Goal: Obtain resource: Download file/media

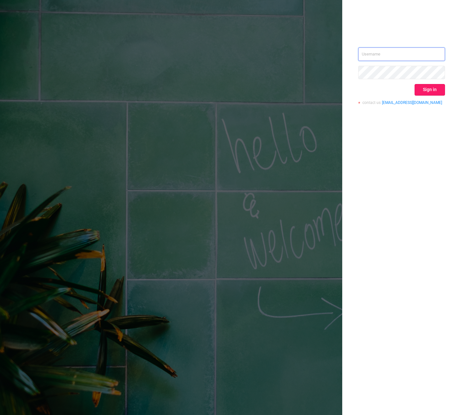
type input "[PERSON_NAME][EMAIL_ADDRESS][DOMAIN_NAME]"
click at [431, 93] on button "Sign in" at bounding box center [430, 90] width 30 height 12
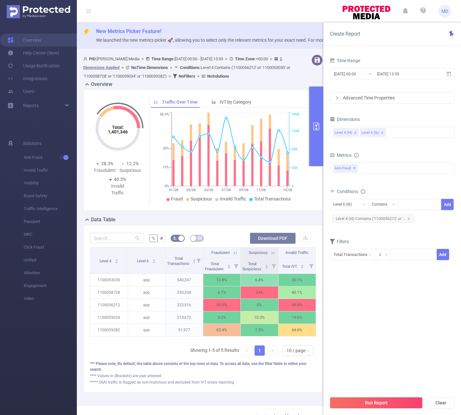
click at [261, 239] on button "Download PDF" at bounding box center [273, 238] width 46 height 12
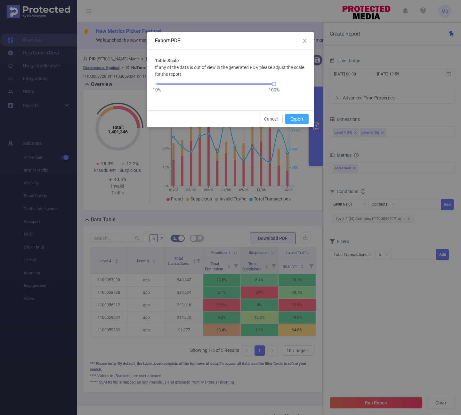
click at [301, 119] on button "Export" at bounding box center [296, 119] width 23 height 10
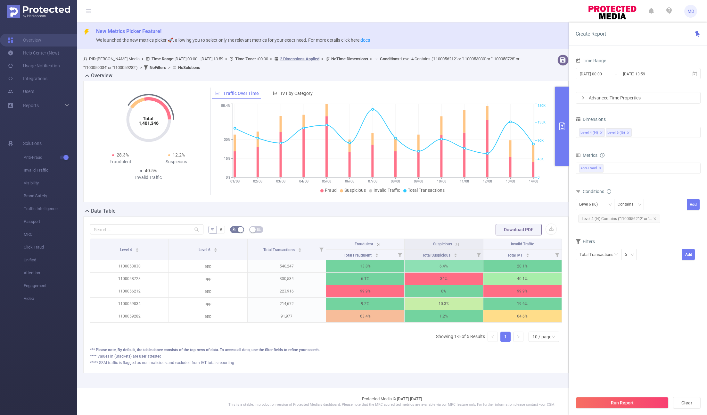
click at [461, 136] on button "primary" at bounding box center [562, 125] width 14 height 79
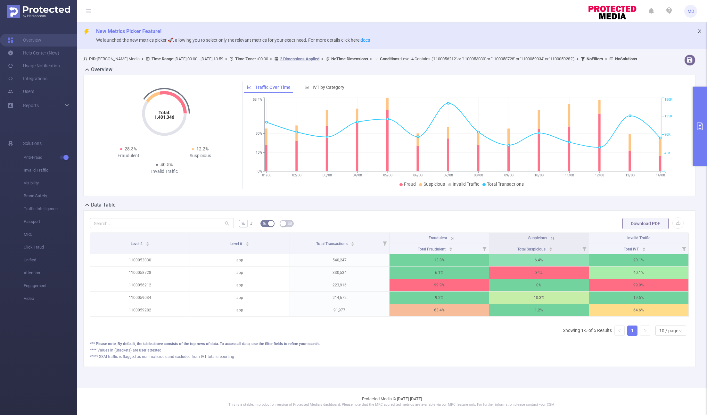
click at [461, 29] on icon "icon: close" at bounding box center [699, 31] width 4 height 4
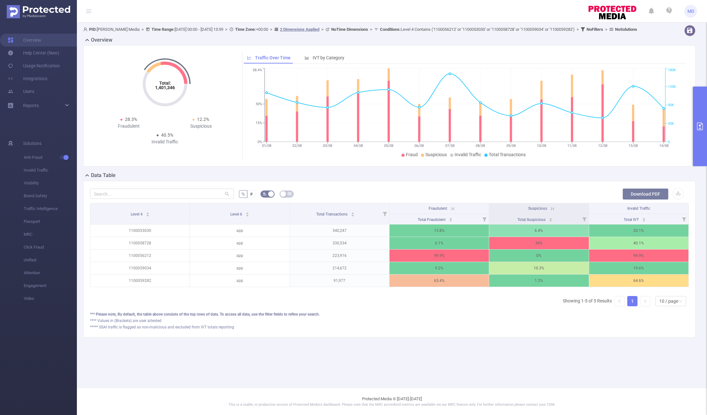
click at [461, 200] on button "Download PDF" at bounding box center [645, 194] width 46 height 12
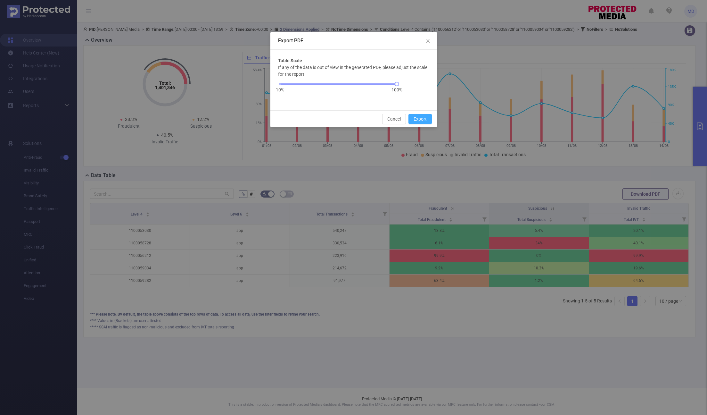
click at [424, 116] on button "Export" at bounding box center [419, 119] width 23 height 10
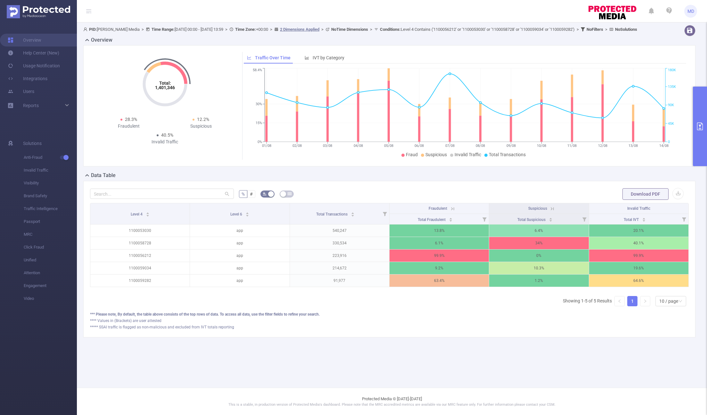
click at [461, 142] on button "primary" at bounding box center [700, 125] width 14 height 79
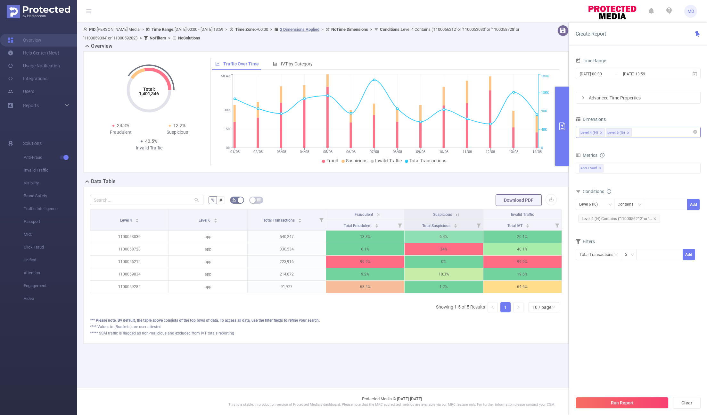
click at [461, 135] on div "Level 4 (l4) Level 6 (l6)" at bounding box center [638, 132] width 118 height 11
click at [461, 176] on li "Level 2 (l2)" at bounding box center [638, 176] width 124 height 10
click at [461, 134] on icon "icon: close" at bounding box center [601, 132] width 3 height 3
click at [461, 187] on li "Level 3 (l3)" at bounding box center [638, 187] width 124 height 10
click at [461, 402] on button "Run Report" at bounding box center [622, 403] width 93 height 12
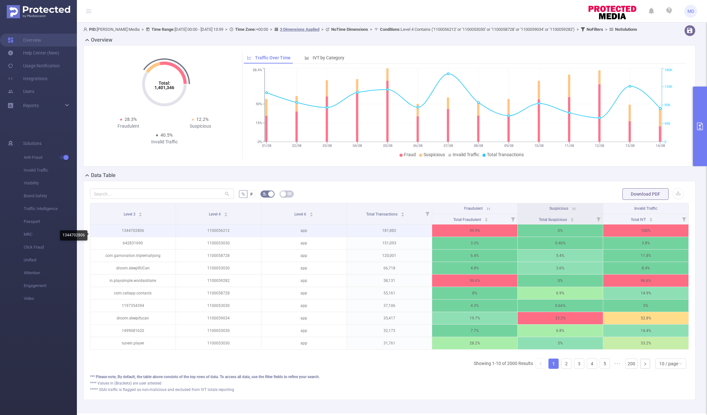
drag, startPoint x: 148, startPoint y: 237, endPoint x: 121, endPoint y: 238, distance: 27.6
click at [121, 236] on p "1344702806" at bounding box center [132, 230] width 85 height 12
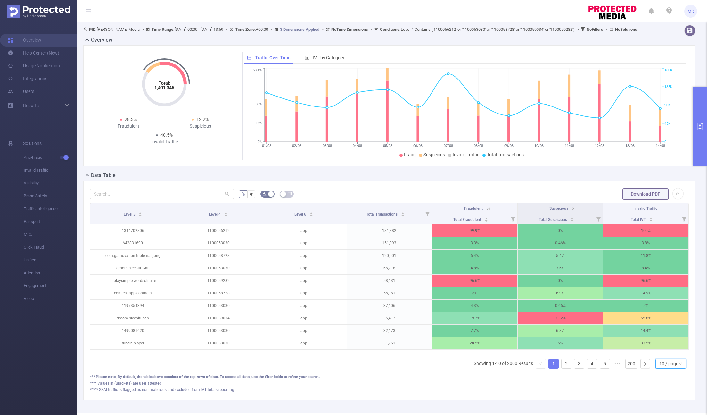
click at [461, 368] on div "10 / page" at bounding box center [668, 363] width 19 height 10
click at [461, 362] on li "50 / page" at bounding box center [665, 356] width 31 height 10
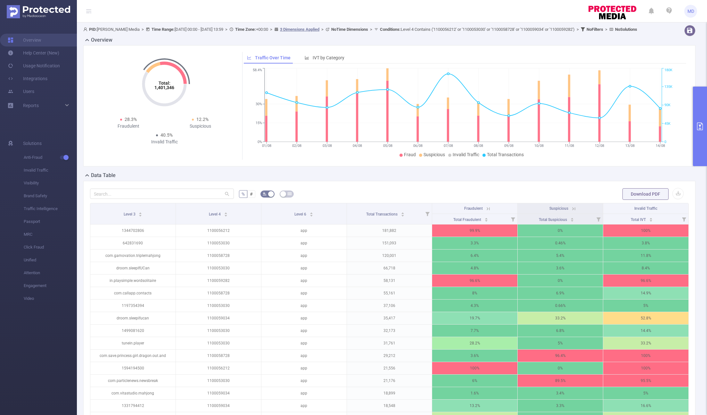
click at [461, 206] on icon at bounding box center [488, 209] width 6 height 6
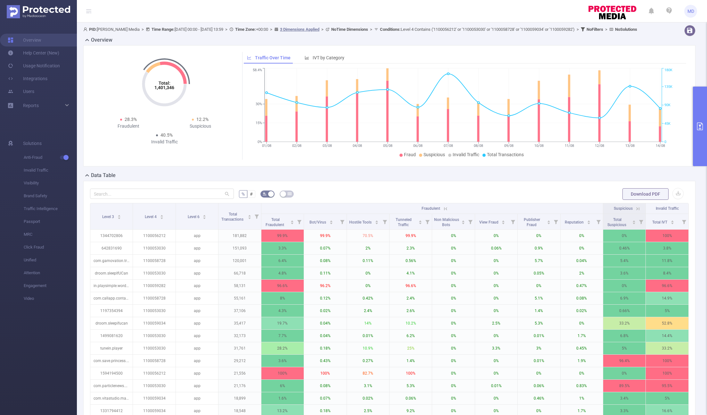
click at [461, 206] on icon at bounding box center [638, 209] width 6 height 6
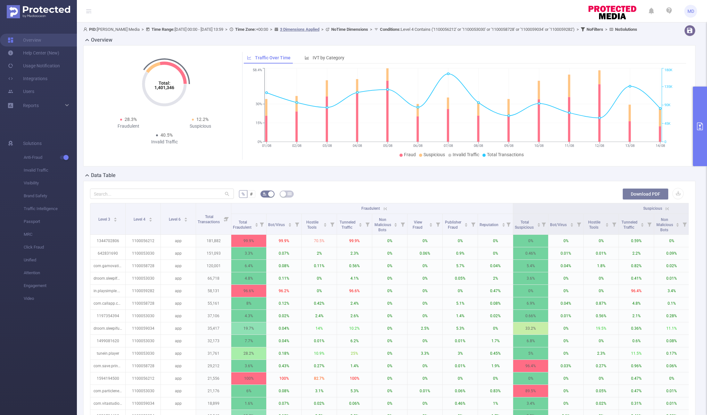
click at [461, 188] on button "Download PDF" at bounding box center [645, 194] width 46 height 12
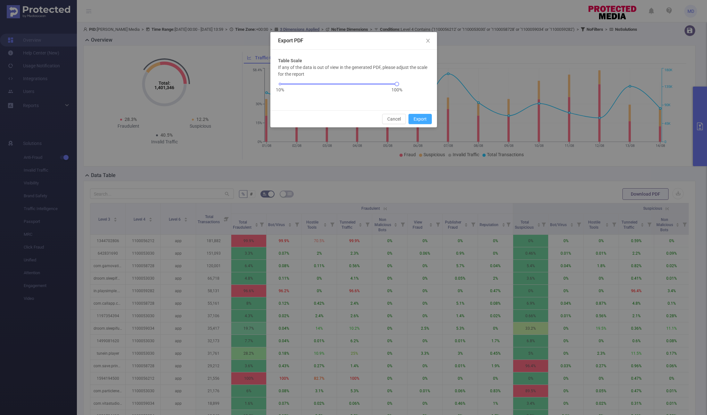
click at [419, 117] on button "Export" at bounding box center [419, 119] width 23 height 10
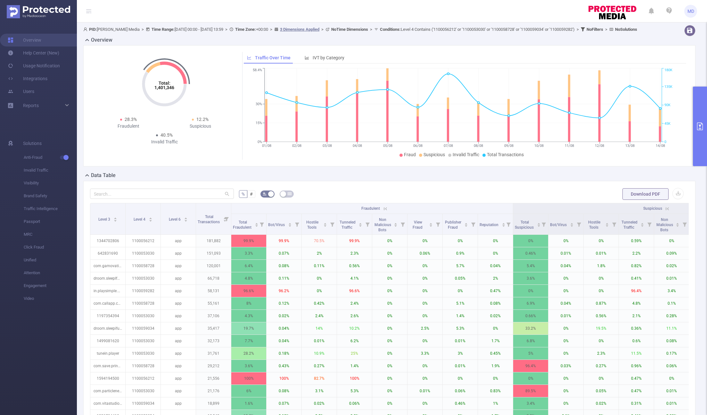
click at [461, 140] on button "primary" at bounding box center [700, 125] width 14 height 79
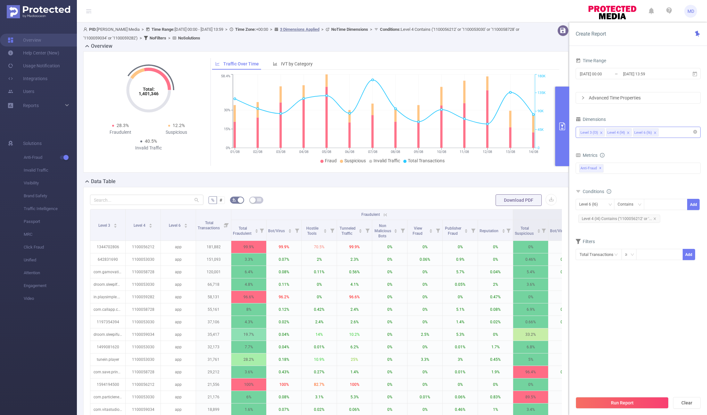
click at [461, 131] on icon "icon: close" at bounding box center [601, 132] width 3 height 3
click at [461, 407] on button "Run Report" at bounding box center [622, 403] width 93 height 12
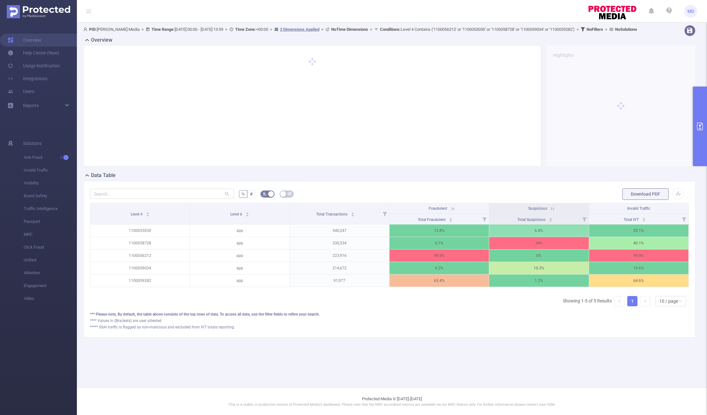
click at [453, 211] on icon at bounding box center [453, 209] width 6 height 6
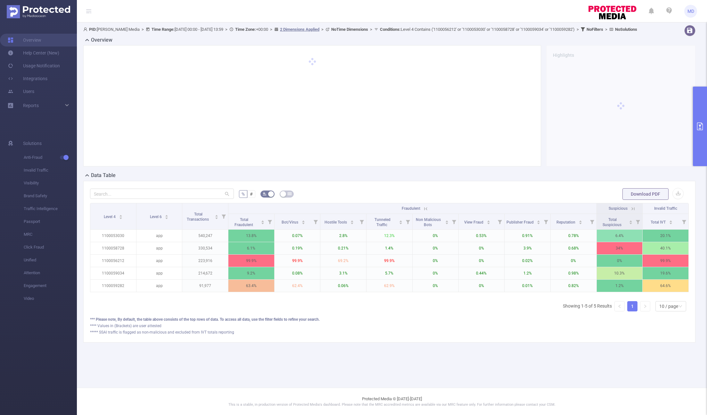
click at [461, 211] on icon at bounding box center [633, 209] width 6 height 6
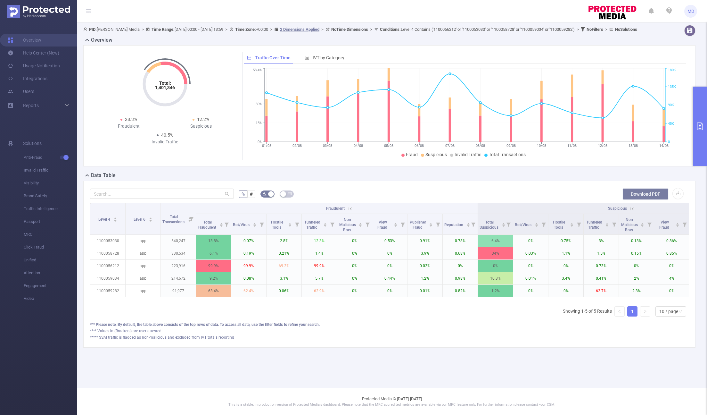
click at [461, 200] on button "Download PDF" at bounding box center [645, 194] width 46 height 12
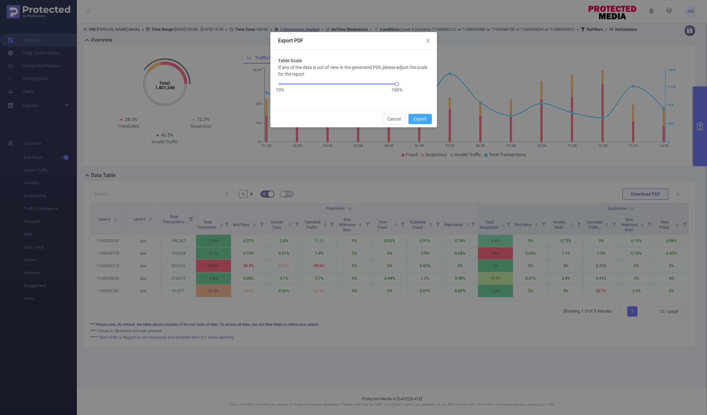
click at [424, 121] on button "Export" at bounding box center [419, 119] width 23 height 10
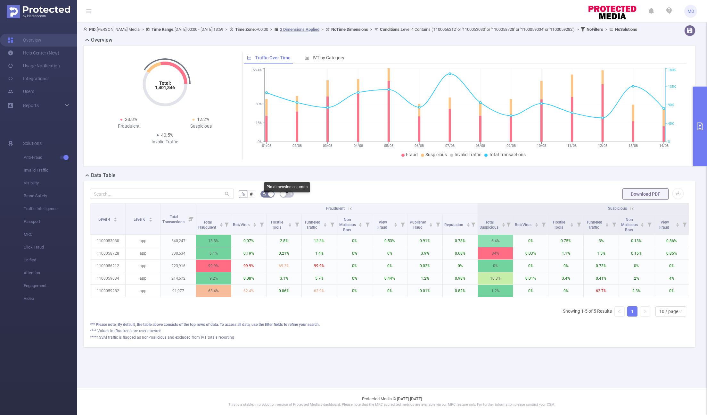
click at [284, 197] on button "button" at bounding box center [287, 193] width 14 height 7
click at [284, 195] on icon "icon: table" at bounding box center [284, 193] width 4 height 3
click at [288, 195] on icon "icon: table" at bounding box center [290, 194] width 4 height 4
click at [461, 147] on button "primary" at bounding box center [700, 125] width 14 height 79
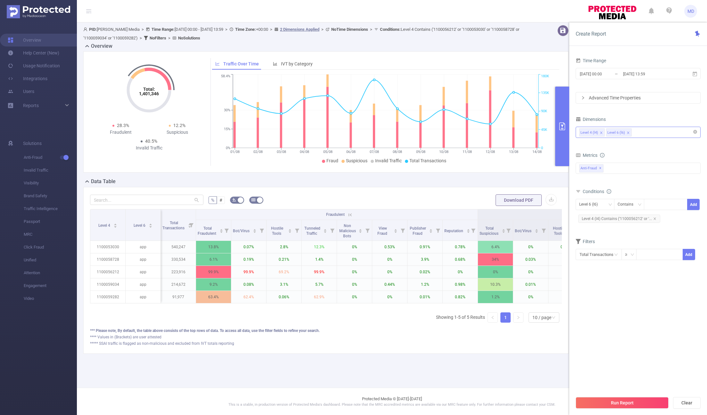
click at [461, 132] on icon "icon: close" at bounding box center [628, 132] width 2 height 2
click at [461, 401] on button "Run Report" at bounding box center [622, 403] width 93 height 12
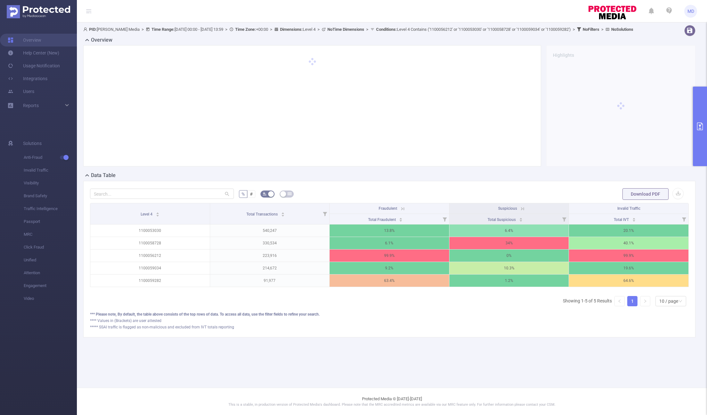
click at [400, 211] on icon at bounding box center [403, 209] width 6 height 6
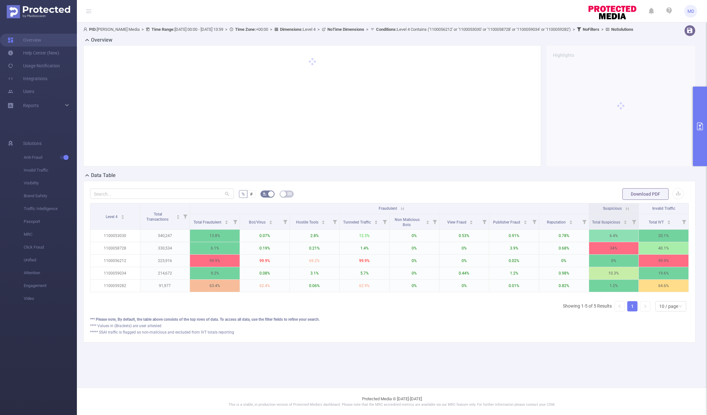
click at [461, 211] on icon at bounding box center [627, 209] width 6 height 6
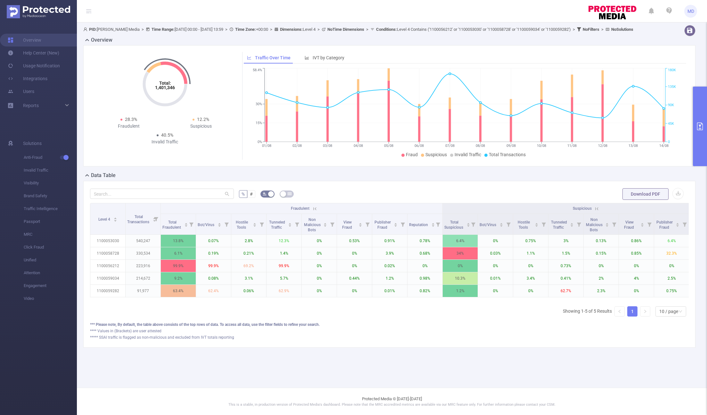
drag, startPoint x: 190, startPoint y: 303, endPoint x: 186, endPoint y: 303, distance: 3.9
click at [186, 301] on div "Level 4 Total Transactions Fraudulent Suspicious Invalid Traffic Total Fraudule…" at bounding box center [389, 252] width 599 height 98
click at [201, 321] on div "Level 4 Total Transactions Fraudulent Suspicious Invalid Traffic Total Fraudule…" at bounding box center [389, 262] width 599 height 119
click at [461, 143] on button "primary" at bounding box center [700, 125] width 14 height 79
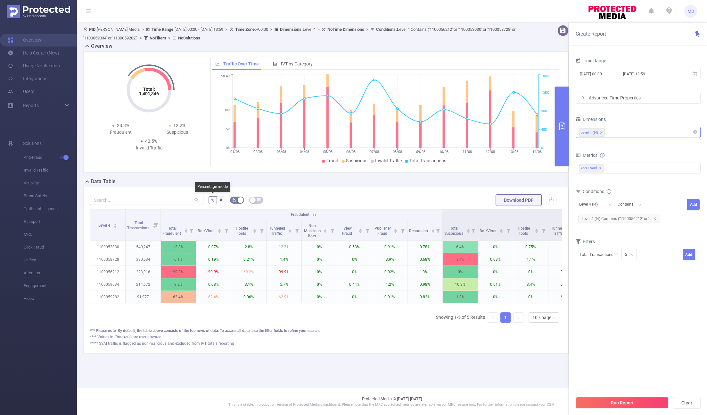
click at [216, 196] on label "%" at bounding box center [213, 200] width 8 height 8
click at [211, 201] on input "%" at bounding box center [211, 201] width 0 height 0
click at [222, 202] on span "#" at bounding box center [220, 199] width 3 height 5
click at [219, 201] on input "#" at bounding box center [219, 201] width 0 height 0
click at [216, 201] on label "%" at bounding box center [213, 200] width 8 height 8
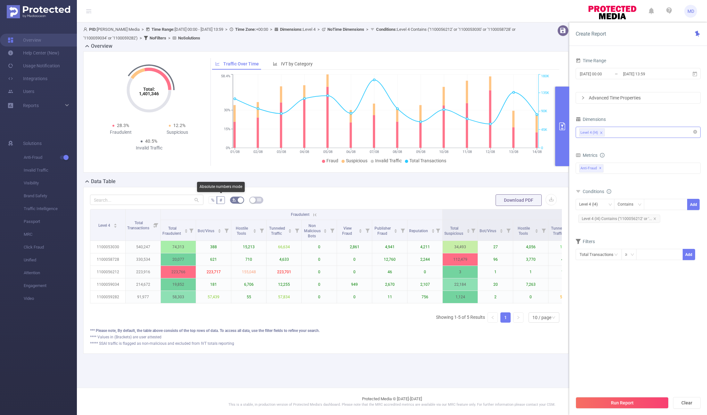
click at [211, 201] on input "%" at bounding box center [211, 201] width 0 height 0
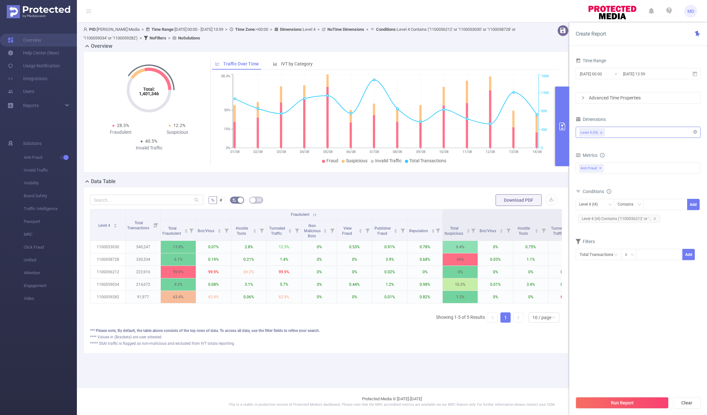
click at [296, 196] on form "% # Download PDF" at bounding box center [326, 199] width 472 height 13
click at [448, 333] on div "*** Please note, By default, the table above consists of the top rows of data. …" at bounding box center [326, 330] width 472 height 6
click at [461, 144] on button "primary" at bounding box center [562, 125] width 14 height 79
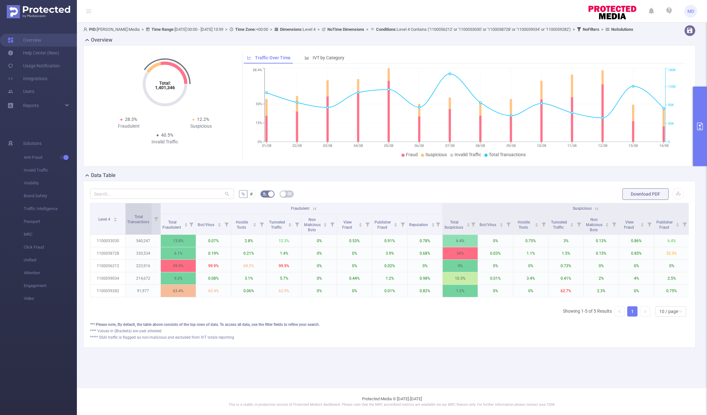
click at [139, 224] on span "Total Transactions" at bounding box center [138, 219] width 23 height 10
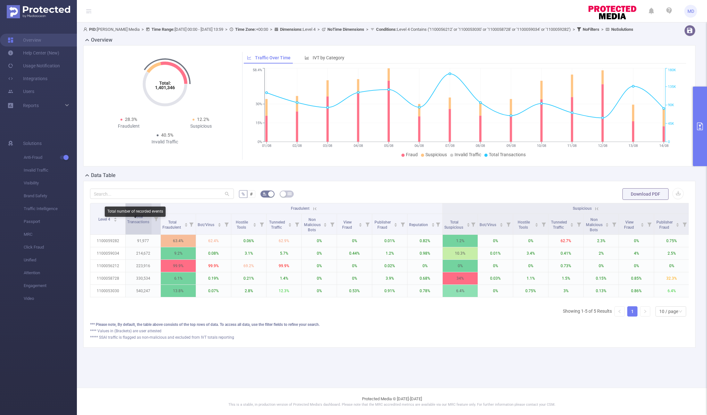
click at [139, 224] on span "Total Transactions" at bounding box center [138, 219] width 23 height 10
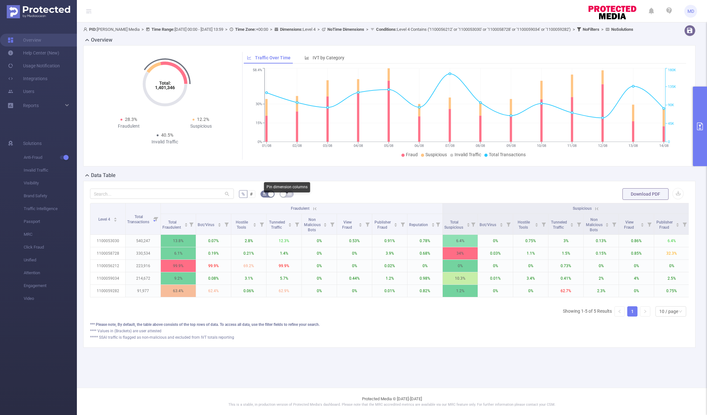
click at [288, 195] on icon "icon: table" at bounding box center [290, 194] width 4 height 4
click at [461, 200] on button "Download PDF" at bounding box center [645, 194] width 46 height 12
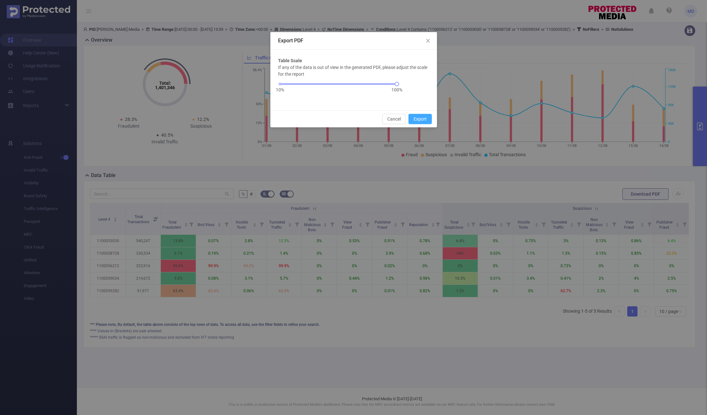
click at [420, 116] on button "Export" at bounding box center [419, 119] width 23 height 10
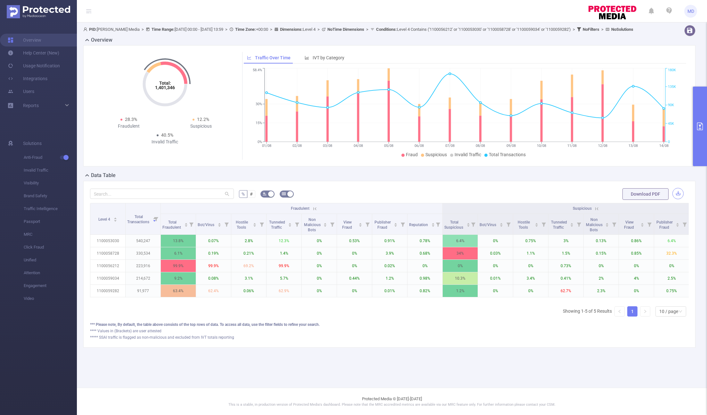
click at [461, 199] on button "button" at bounding box center [677, 193] width 11 height 11
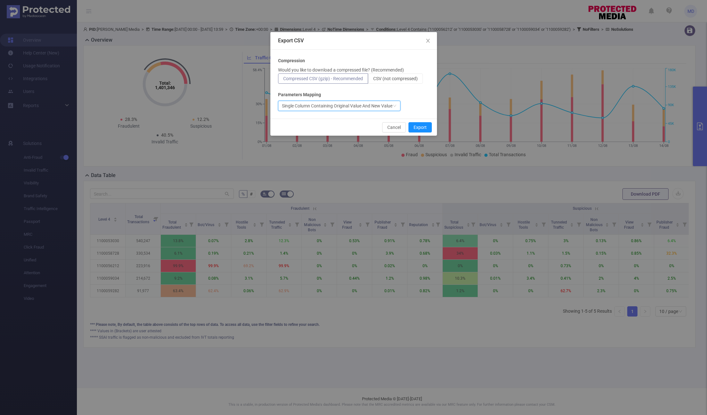
click at [290, 107] on div "Single Column Containing Original Value And New Value" at bounding box center [337, 106] width 111 height 10
click at [415, 130] on button "Export" at bounding box center [419, 127] width 23 height 10
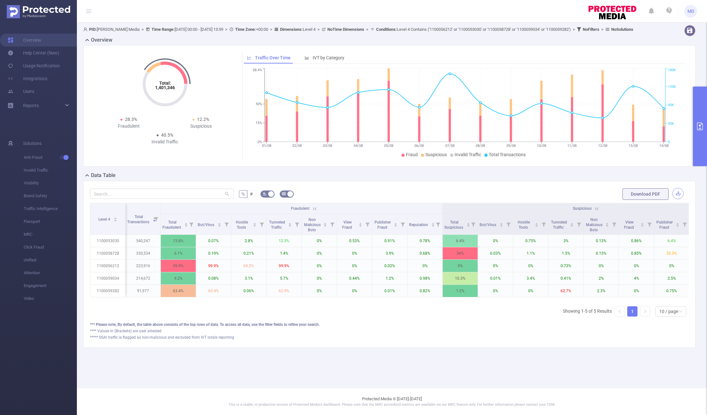
click at [461, 198] on button "button" at bounding box center [677, 193] width 11 height 11
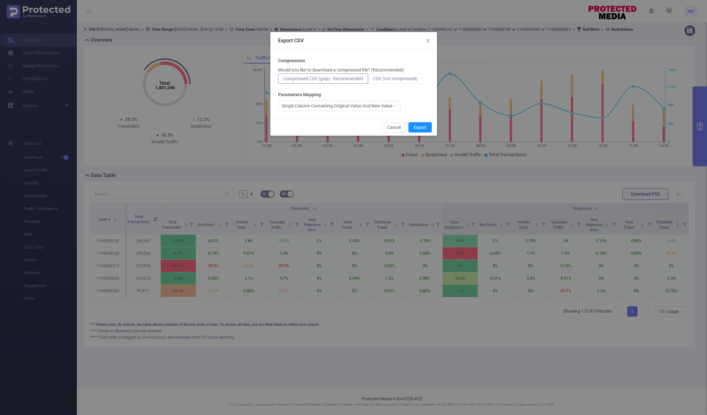
click at [389, 78] on span "CSV (not compressed)" at bounding box center [395, 78] width 45 height 5
click at [373, 80] on input "CSV (not compressed)" at bounding box center [373, 80] width 0 height 0
click at [423, 128] on button "Export" at bounding box center [419, 127] width 23 height 10
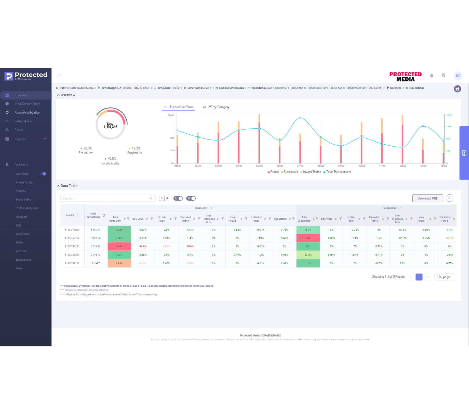
scroll to position [0, 35]
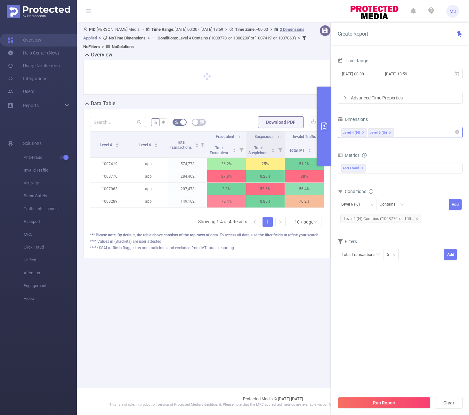
click at [390, 131] on icon "icon: close" at bounding box center [390, 132] width 3 height 3
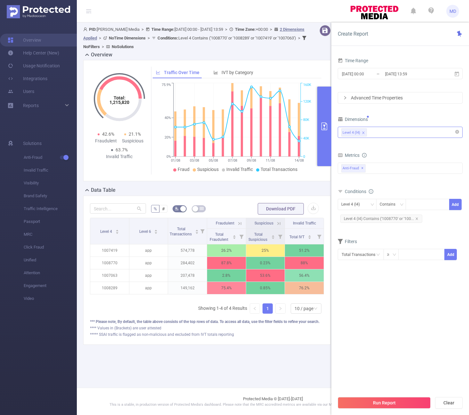
click at [385, 135] on div "Level 4 (l4)" at bounding box center [400, 132] width 118 height 11
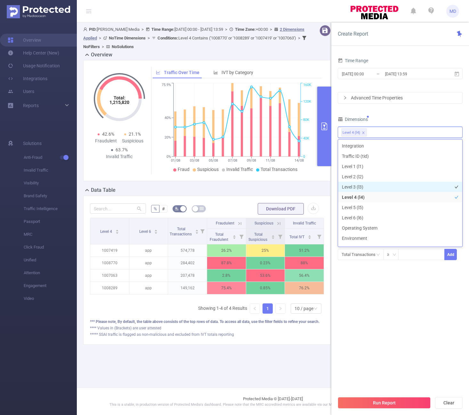
click at [372, 188] on li "Level 3 (l3)" at bounding box center [400, 187] width 124 height 10
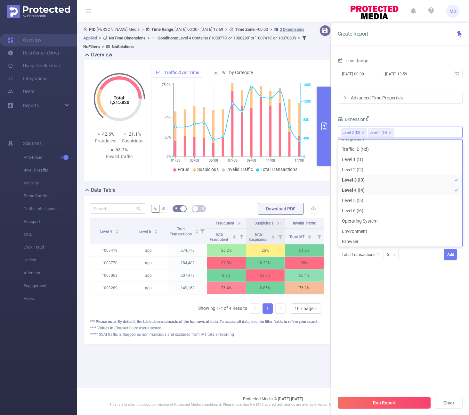
click at [379, 404] on button "Run Report" at bounding box center [384, 403] width 93 height 12
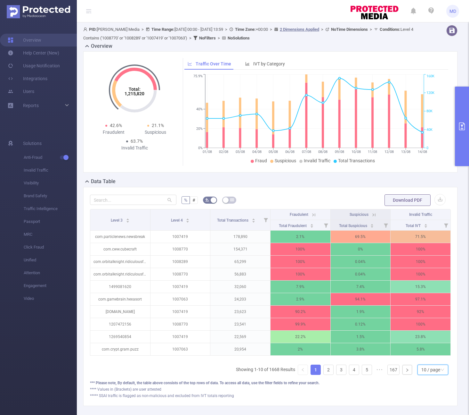
click at [430, 374] on div "10 / page" at bounding box center [431, 370] width 19 height 10
click at [428, 365] on li "50 / page" at bounding box center [428, 362] width 31 height 10
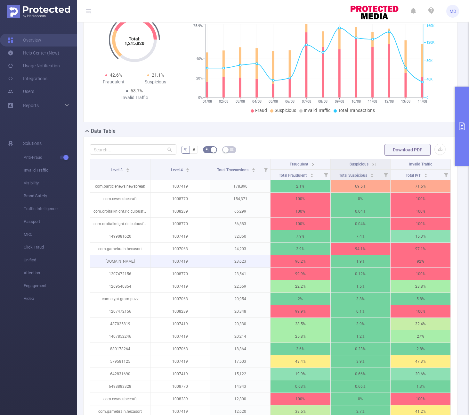
scroll to position [54, 0]
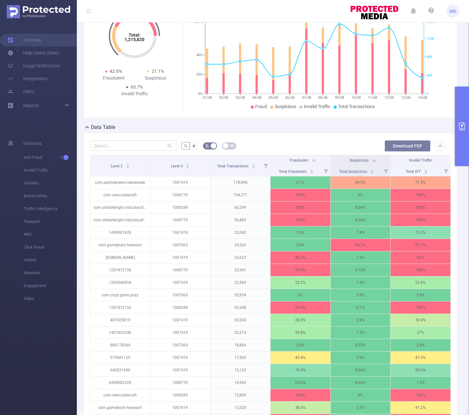
click at [400, 148] on button "Download PDF" at bounding box center [408, 146] width 46 height 12
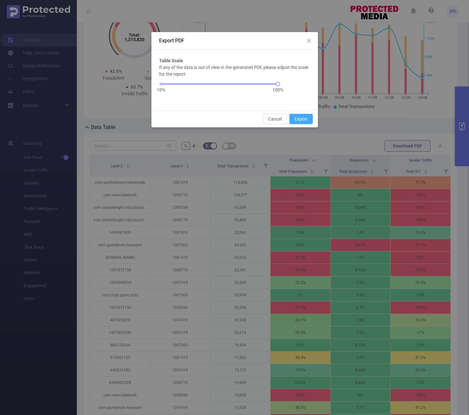
click at [297, 124] on button "Export" at bounding box center [301, 119] width 23 height 10
